Goal: Task Accomplishment & Management: Use online tool/utility

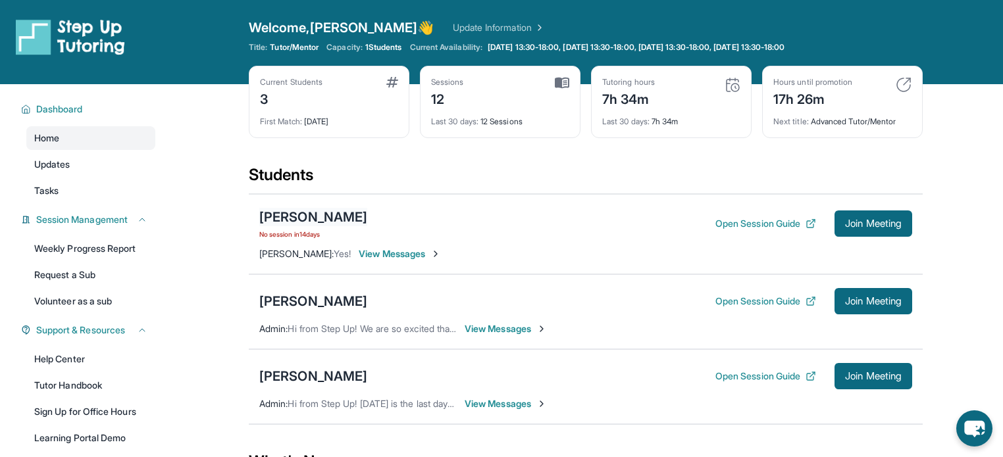
click at [313, 212] on div "[PERSON_NAME]" at bounding box center [313, 217] width 108 height 18
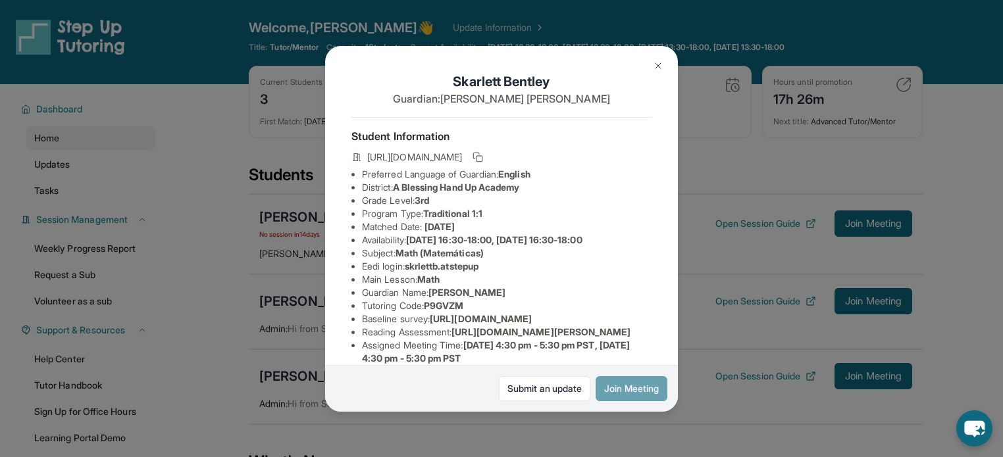
click at [640, 396] on button "Join Meeting" at bounding box center [632, 389] width 72 height 25
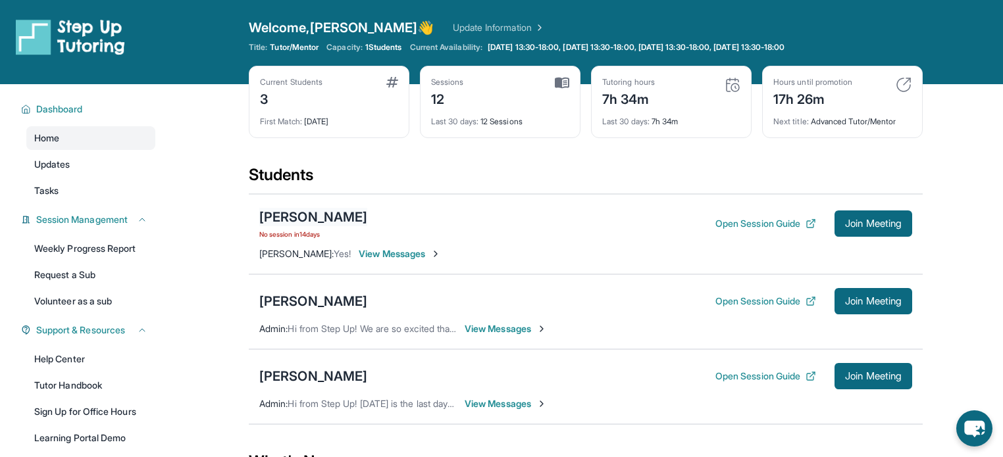
click at [316, 211] on div "[PERSON_NAME]" at bounding box center [313, 217] width 108 height 18
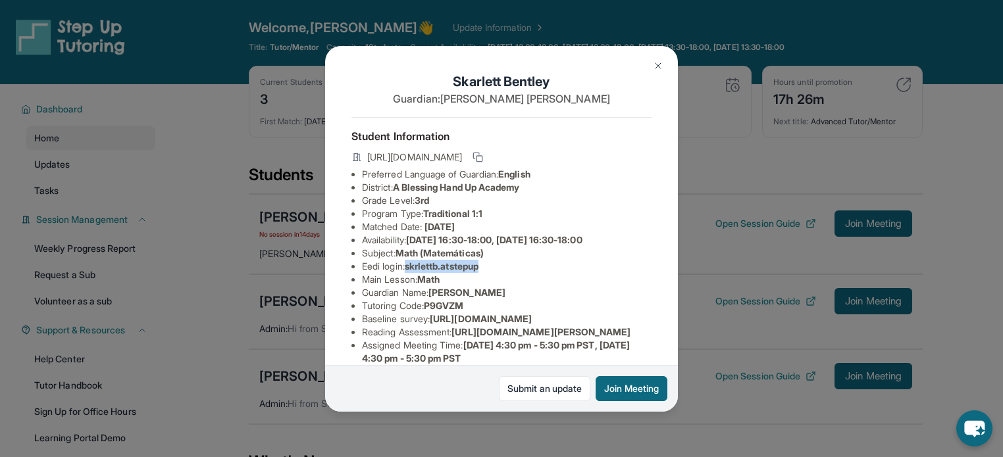
drag, startPoint x: 490, startPoint y: 278, endPoint x: 411, endPoint y: 282, distance: 79.1
click at [411, 273] on li "Eedi login : skrlettb.atstepup" at bounding box center [507, 266] width 290 height 13
copy span "skrlettb.atstepup"
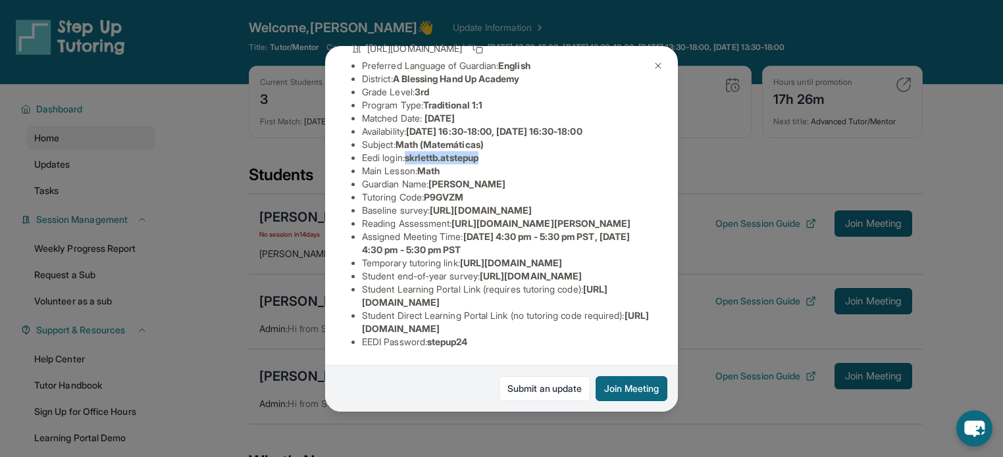
scroll to position [274, 0]
drag, startPoint x: 492, startPoint y: 338, endPoint x: 432, endPoint y: 336, distance: 60.6
click at [432, 336] on li "EEDI Password : stepup24" at bounding box center [507, 342] width 290 height 13
copy span "stepup24"
click at [529, 270] on li "Student end-of-year survey : [URL][DOMAIN_NAME]" at bounding box center [507, 276] width 290 height 13
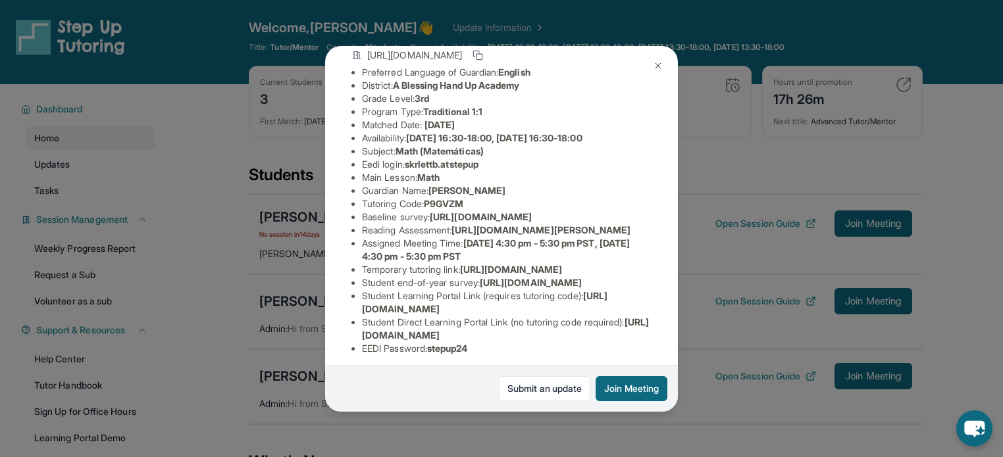
scroll to position [0, 0]
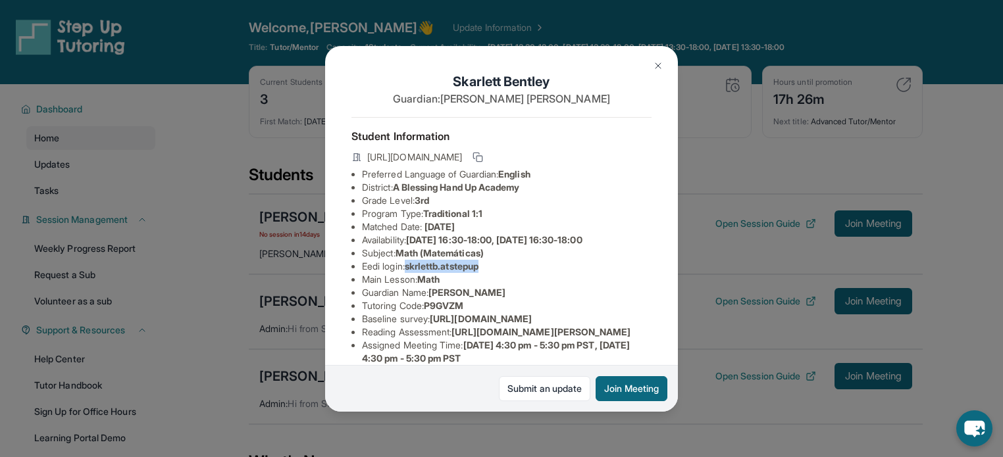
drag, startPoint x: 506, startPoint y: 273, endPoint x: 413, endPoint y: 278, distance: 92.3
click at [413, 273] on li "Eedi login : skrlettb.atstepup" at bounding box center [507, 266] width 290 height 13
copy span "krlettb.atstepup"
click at [542, 300] on li "Guardian Name : [PERSON_NAME]" at bounding box center [507, 292] width 290 height 13
drag, startPoint x: 495, startPoint y: 276, endPoint x: 410, endPoint y: 275, distance: 84.9
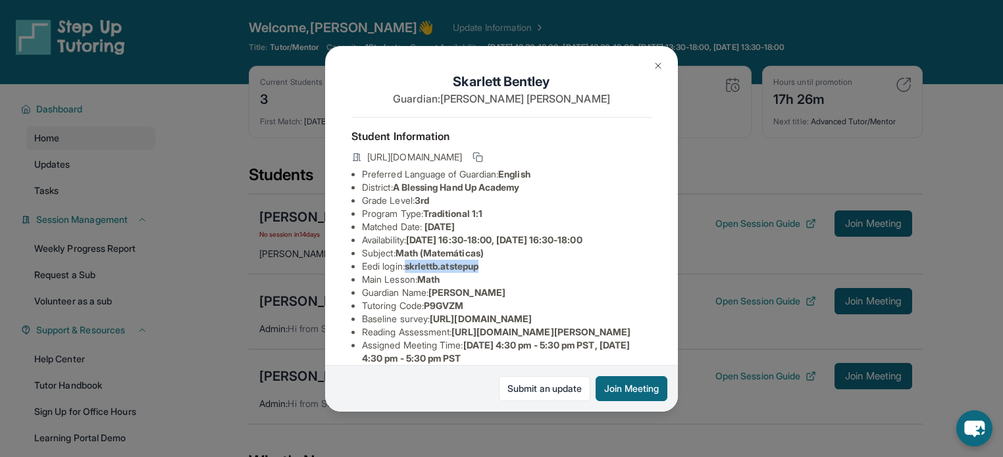
click at [410, 273] on li "Eedi login : skrlettb.atstepup" at bounding box center [507, 266] width 290 height 13
copy span "skrlettb.atstepup"
click at [531, 180] on span "English" at bounding box center [514, 174] width 32 height 11
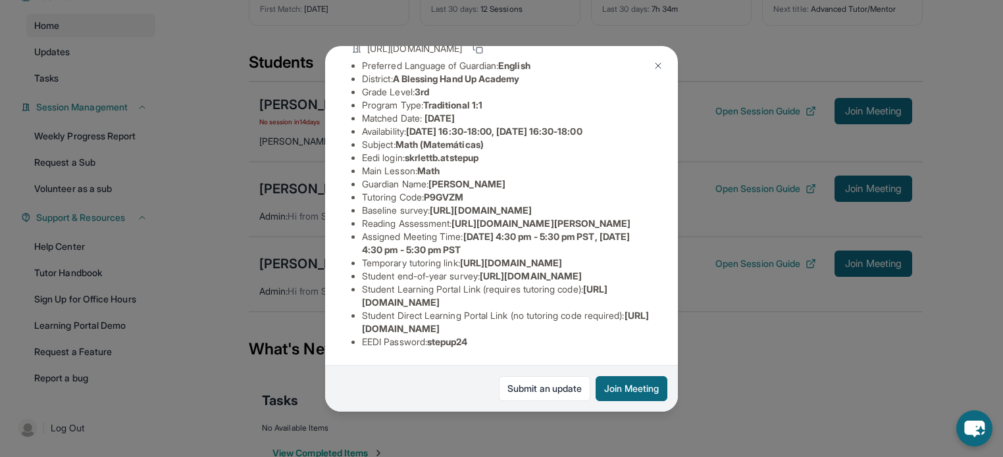
scroll to position [145, 0]
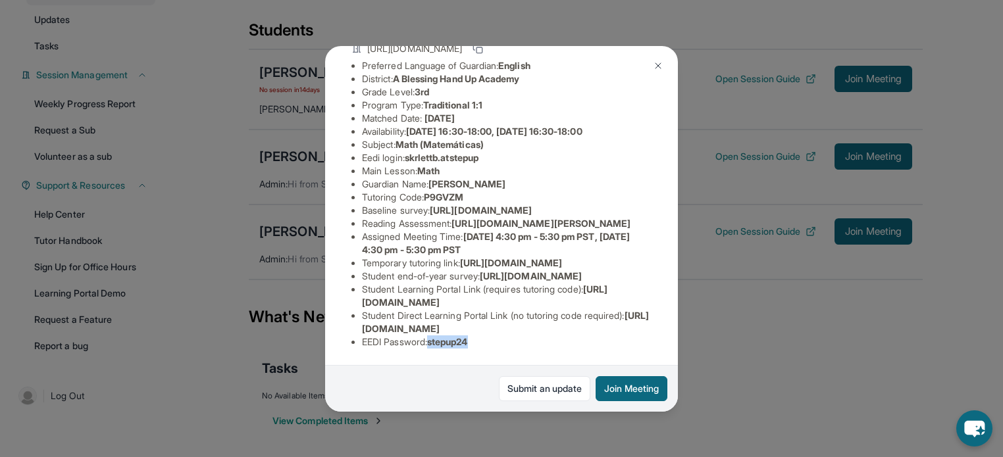
drag, startPoint x: 494, startPoint y: 336, endPoint x: 436, endPoint y: 332, distance: 58.8
click at [436, 336] on li "EEDI Password : stepup24" at bounding box center [507, 342] width 290 height 13
copy span "stepup24"
